Goal: Transaction & Acquisition: Purchase product/service

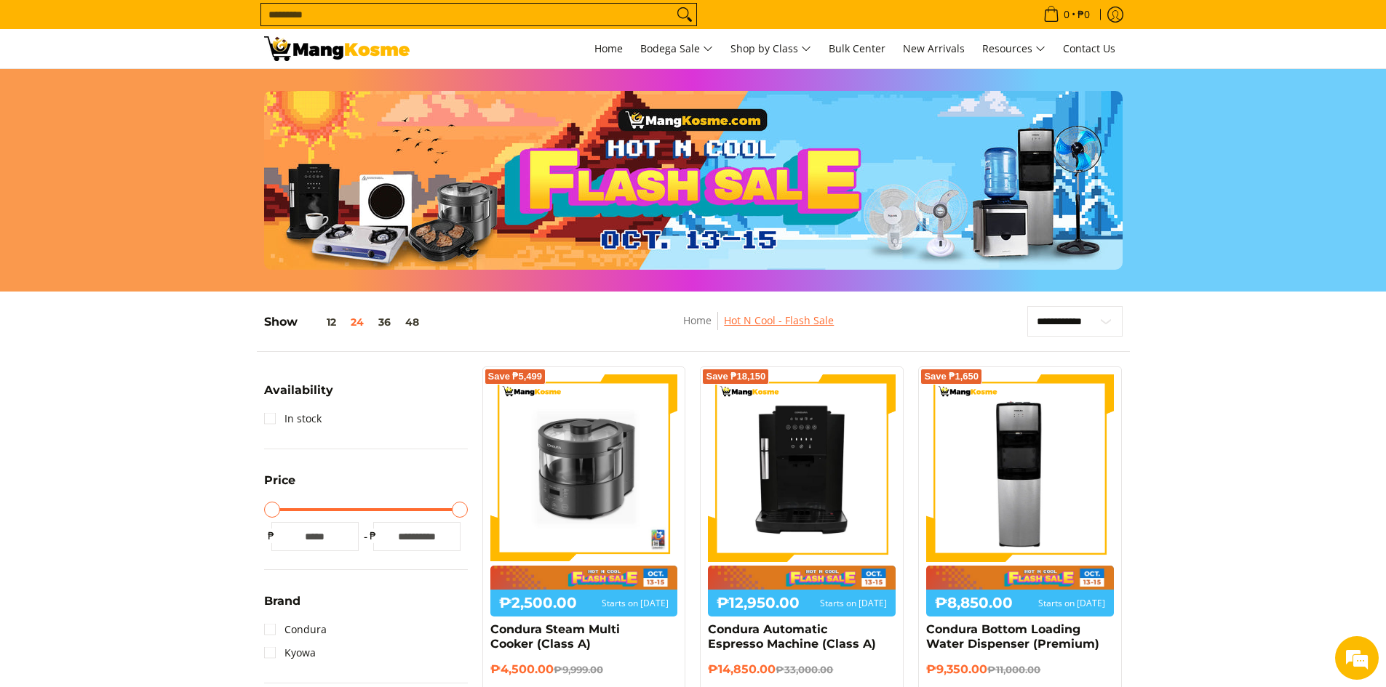
click at [785, 322] on link "Hot N Cool - Flash Sale" at bounding box center [779, 321] width 110 height 14
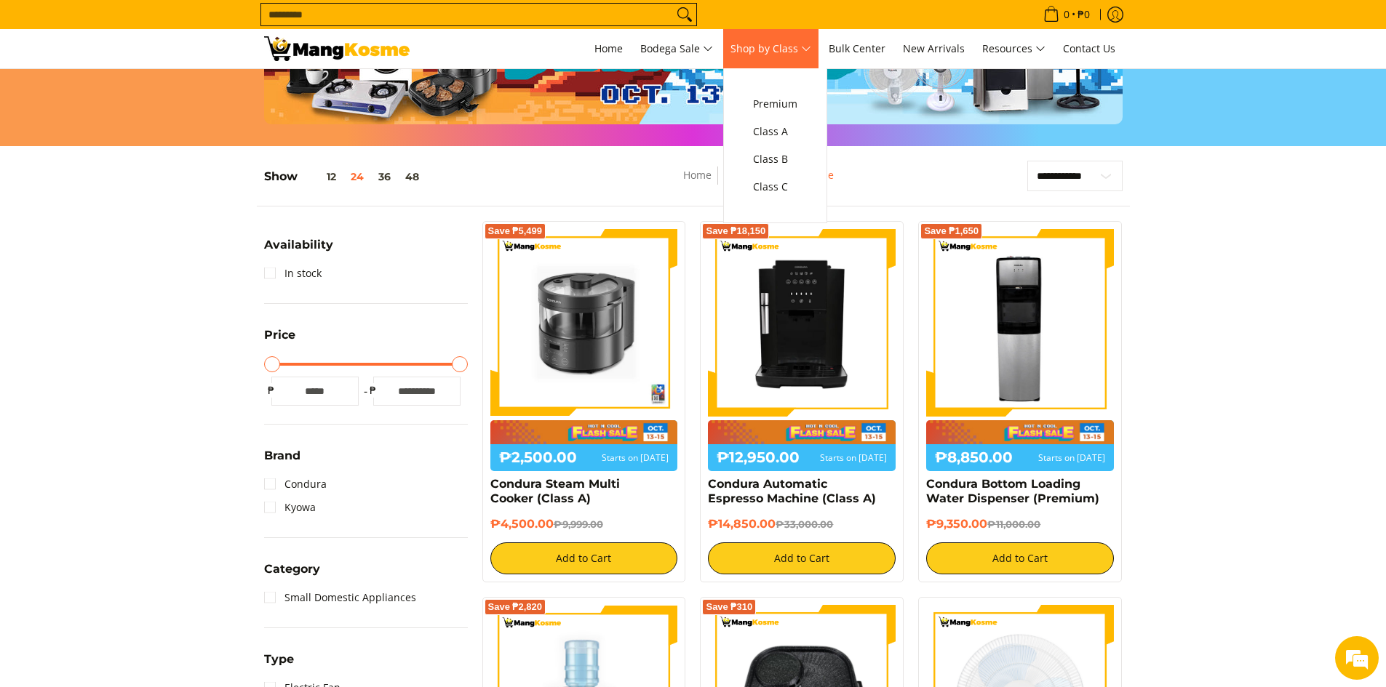
click at [805, 45] on span "Shop by Class" at bounding box center [770, 49] width 81 height 18
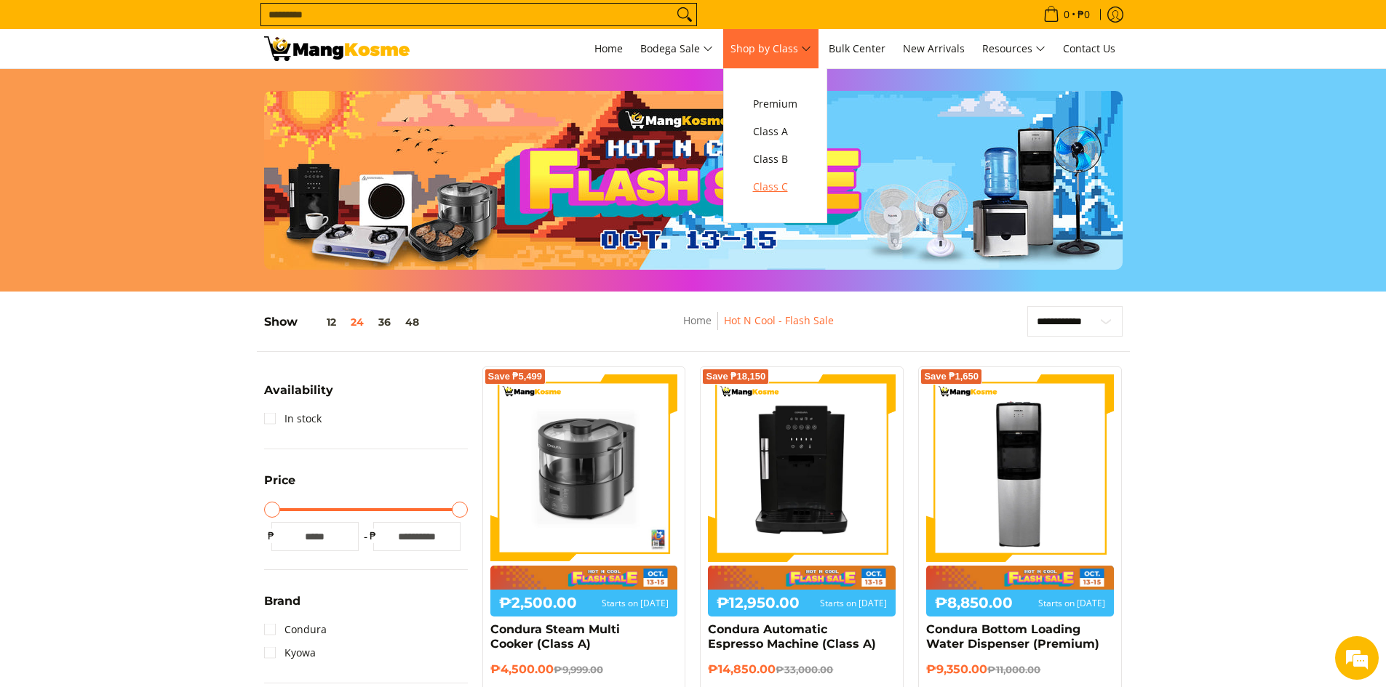
click at [776, 184] on span "Class C" at bounding box center [775, 187] width 44 height 18
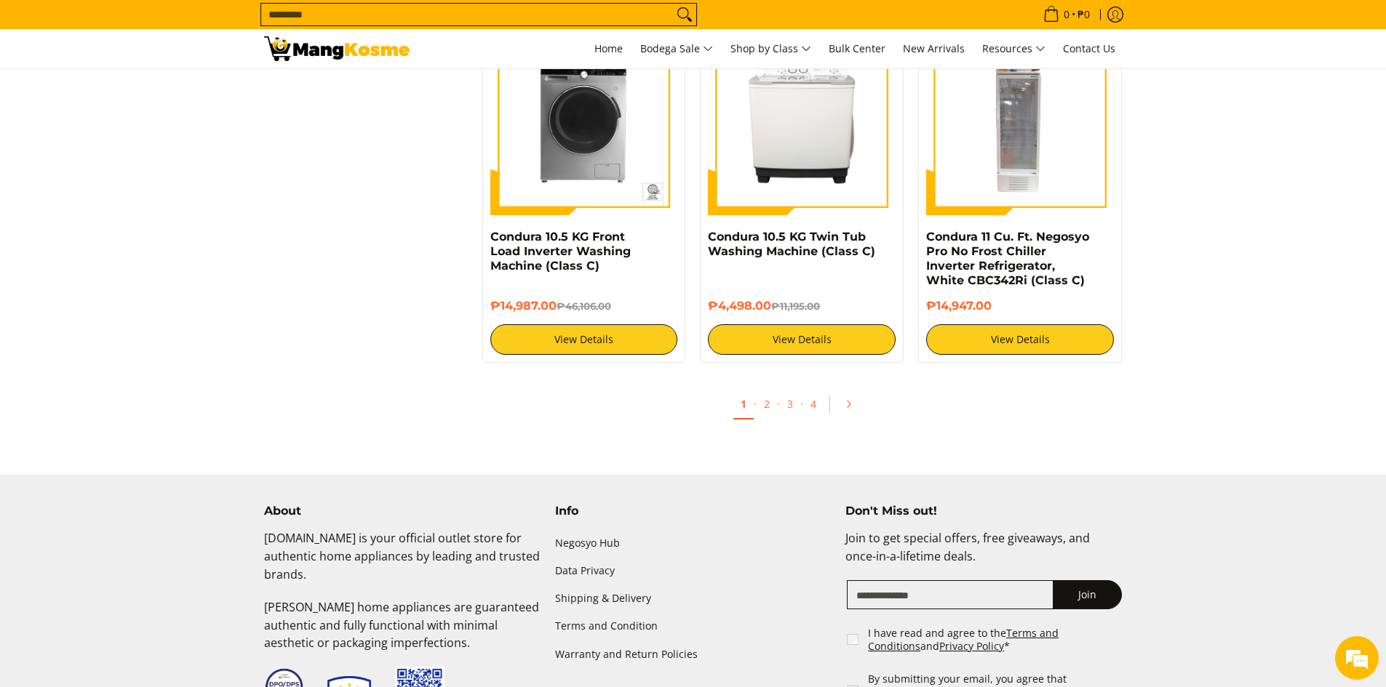
scroll to position [2837, 0]
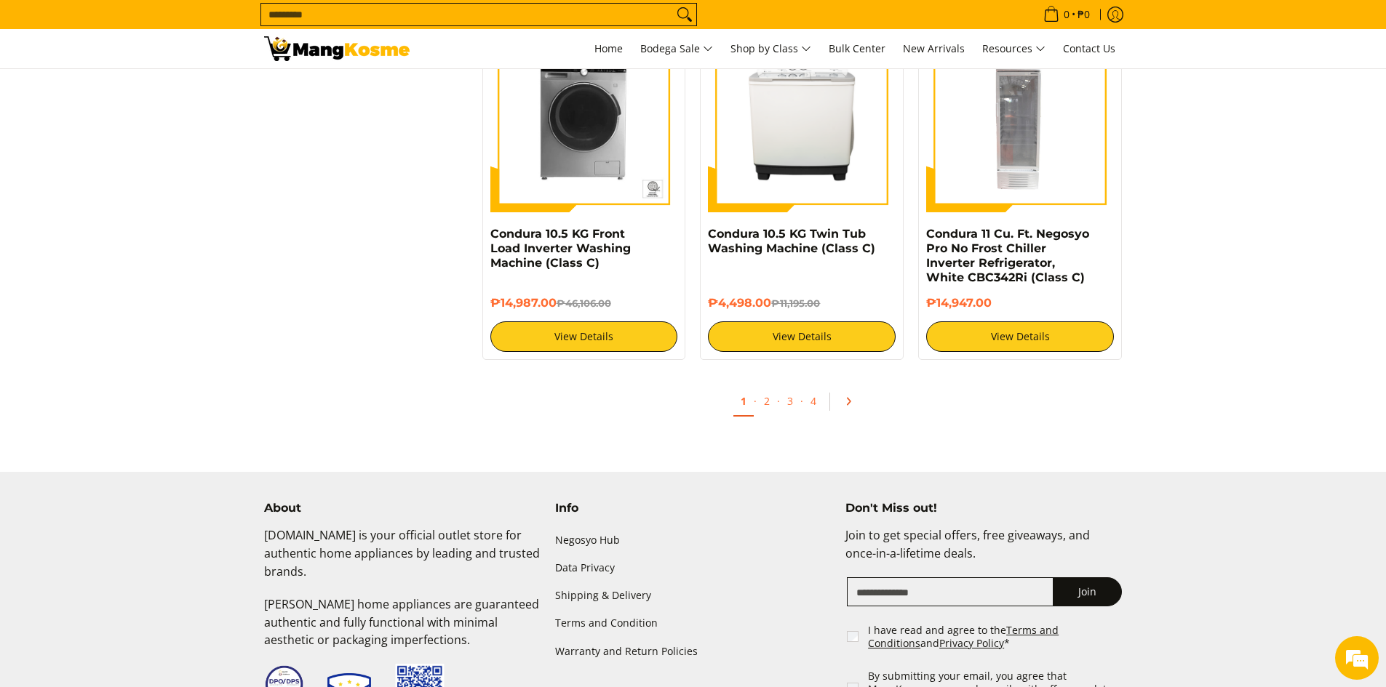
click at [840, 410] on link "Pagination" at bounding box center [853, 401] width 35 height 25
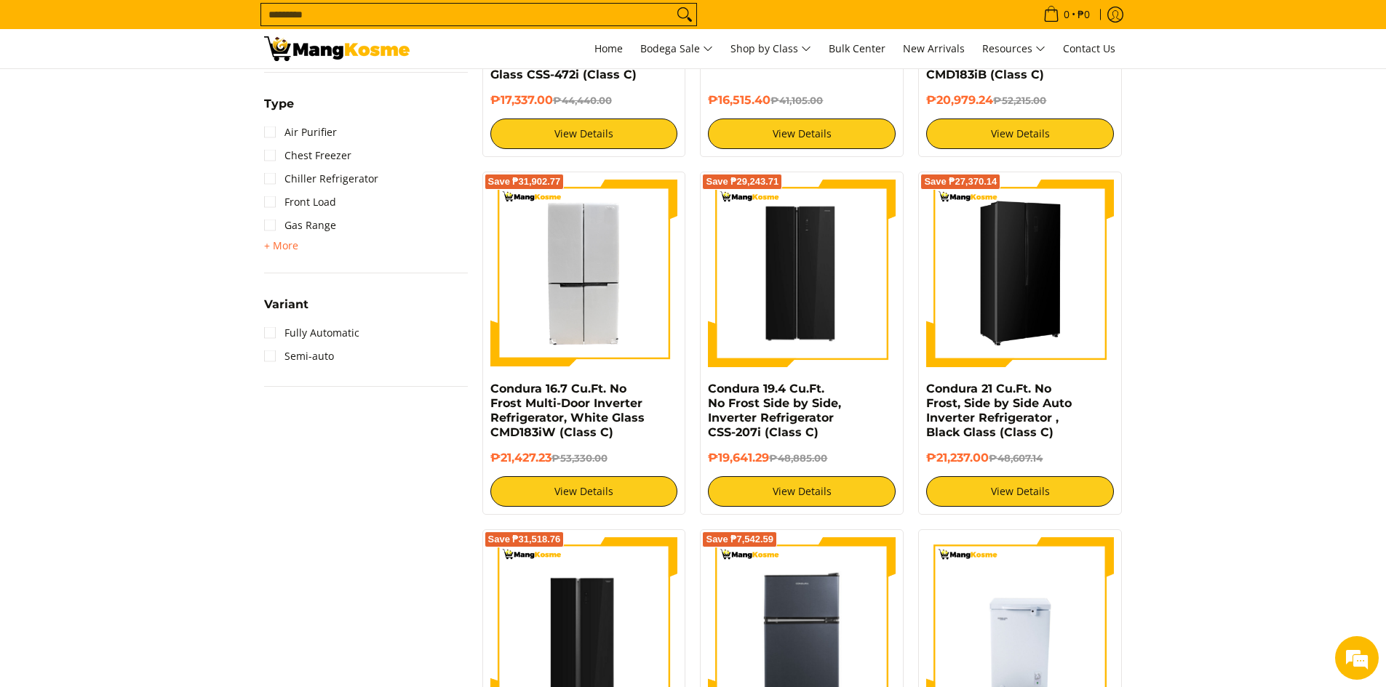
scroll to position [873, 0]
